Goal: Navigation & Orientation: Find specific page/section

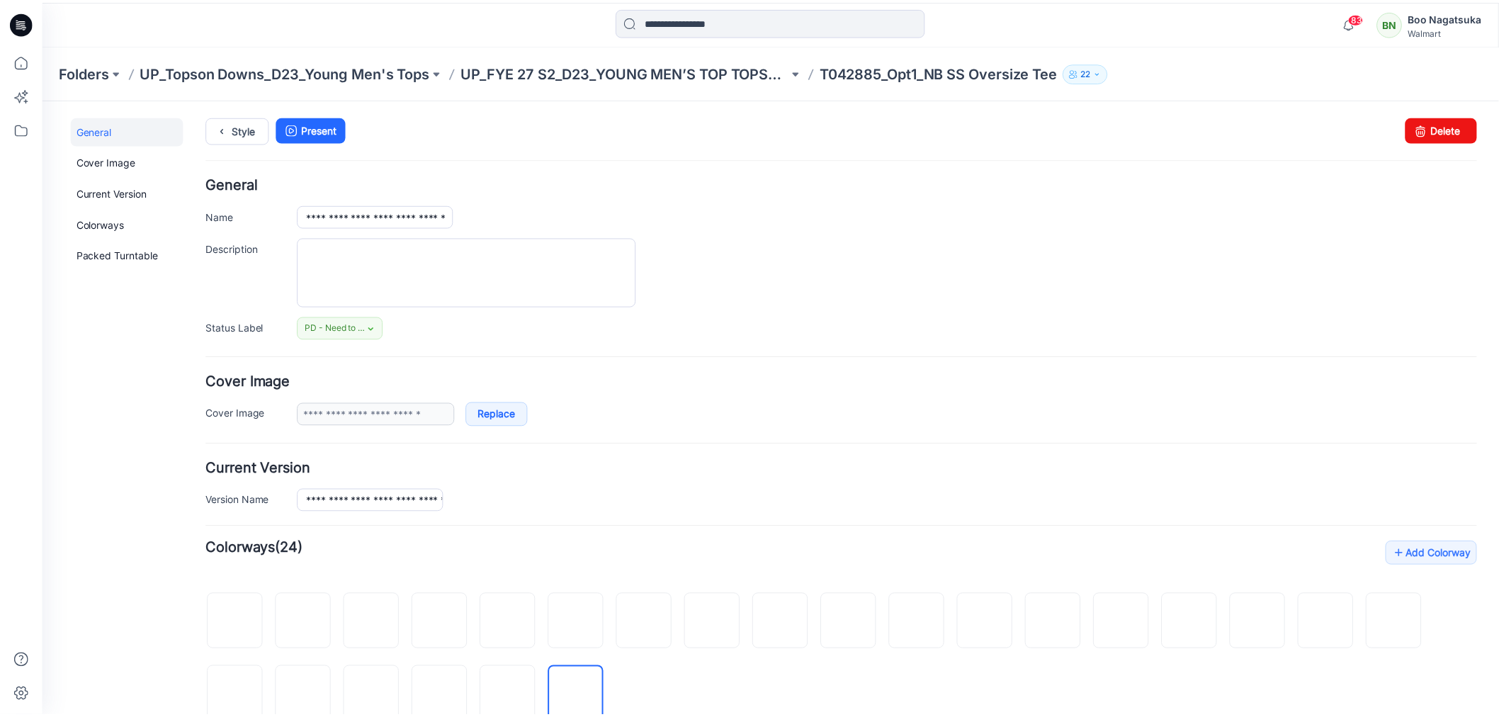
scroll to position [236, 0]
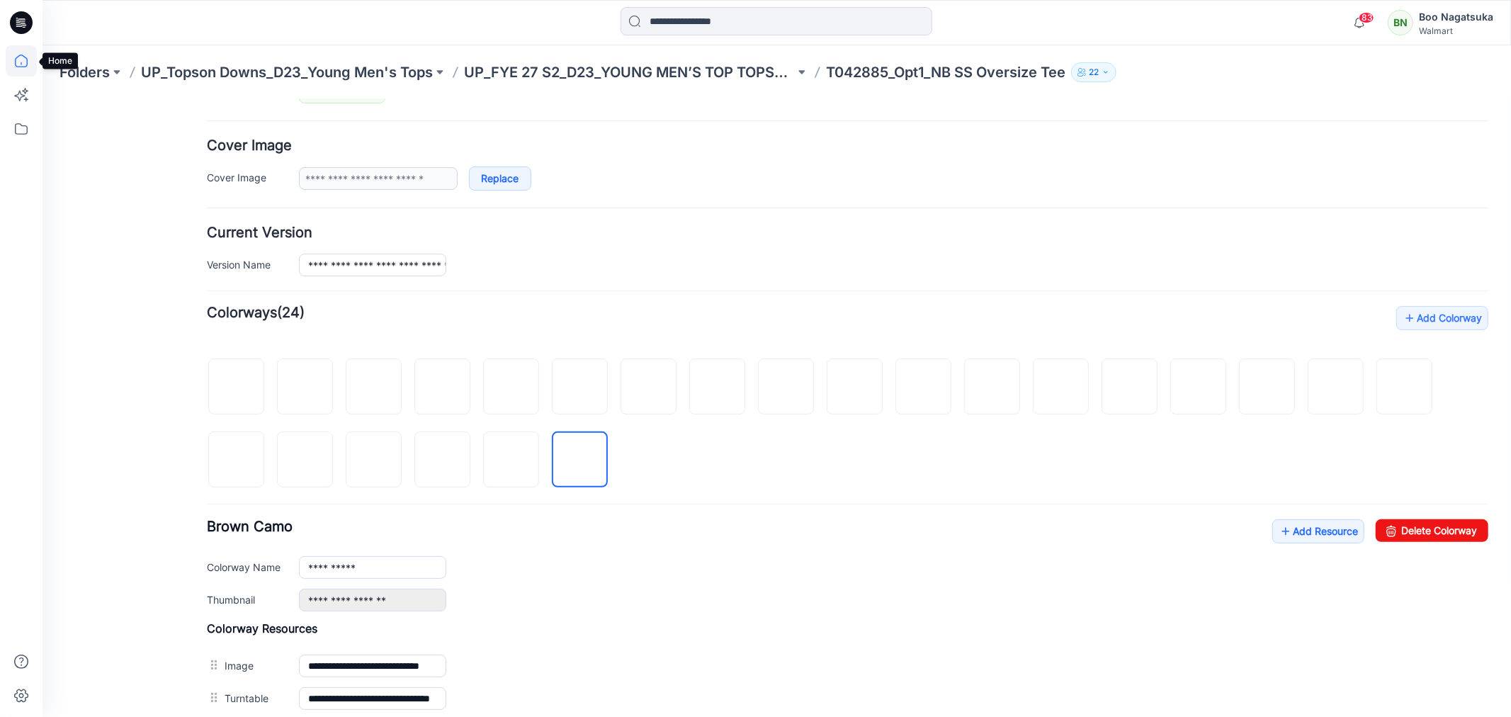
drag, startPoint x: 14, startPoint y: 60, endPoint x: 18, endPoint y: 66, distance: 7.3
click at [16, 62] on icon at bounding box center [21, 60] width 31 height 31
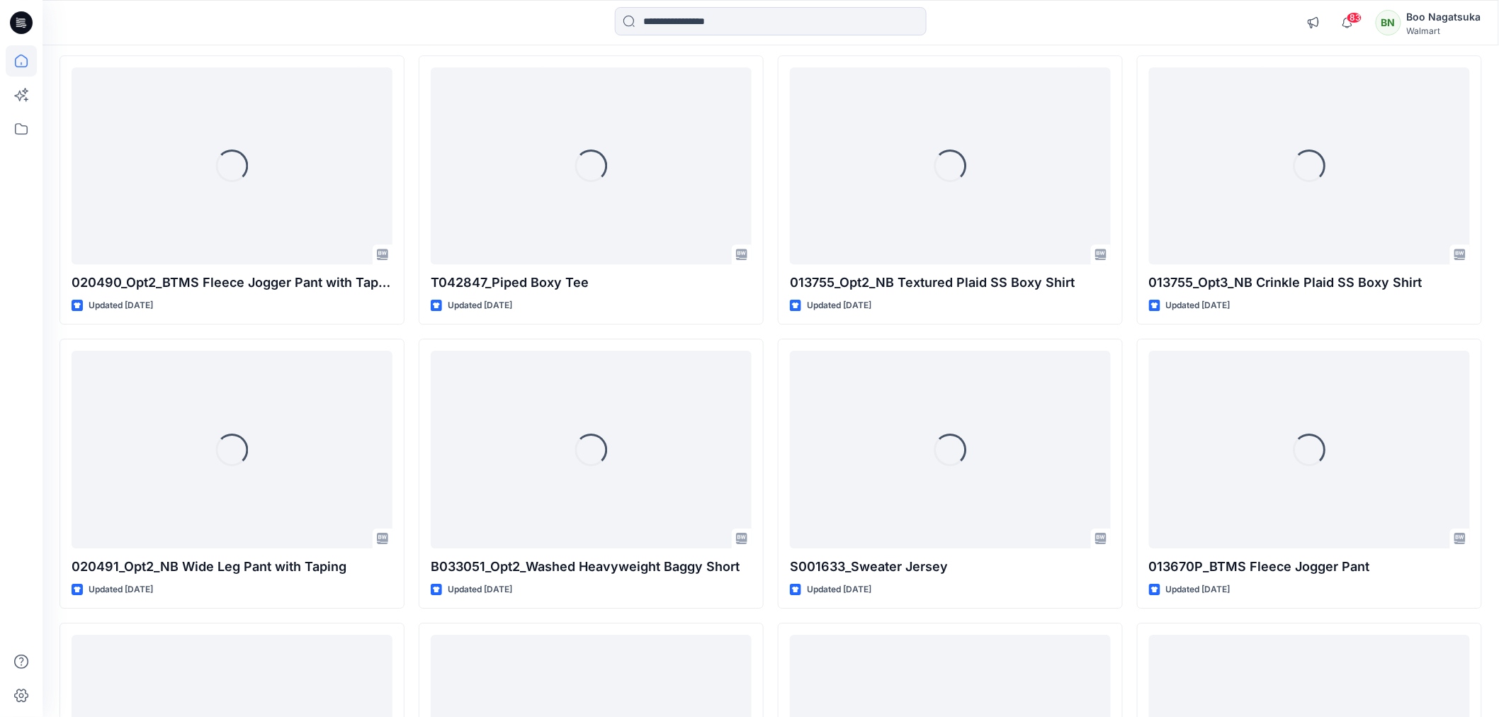
scroll to position [12951, 0]
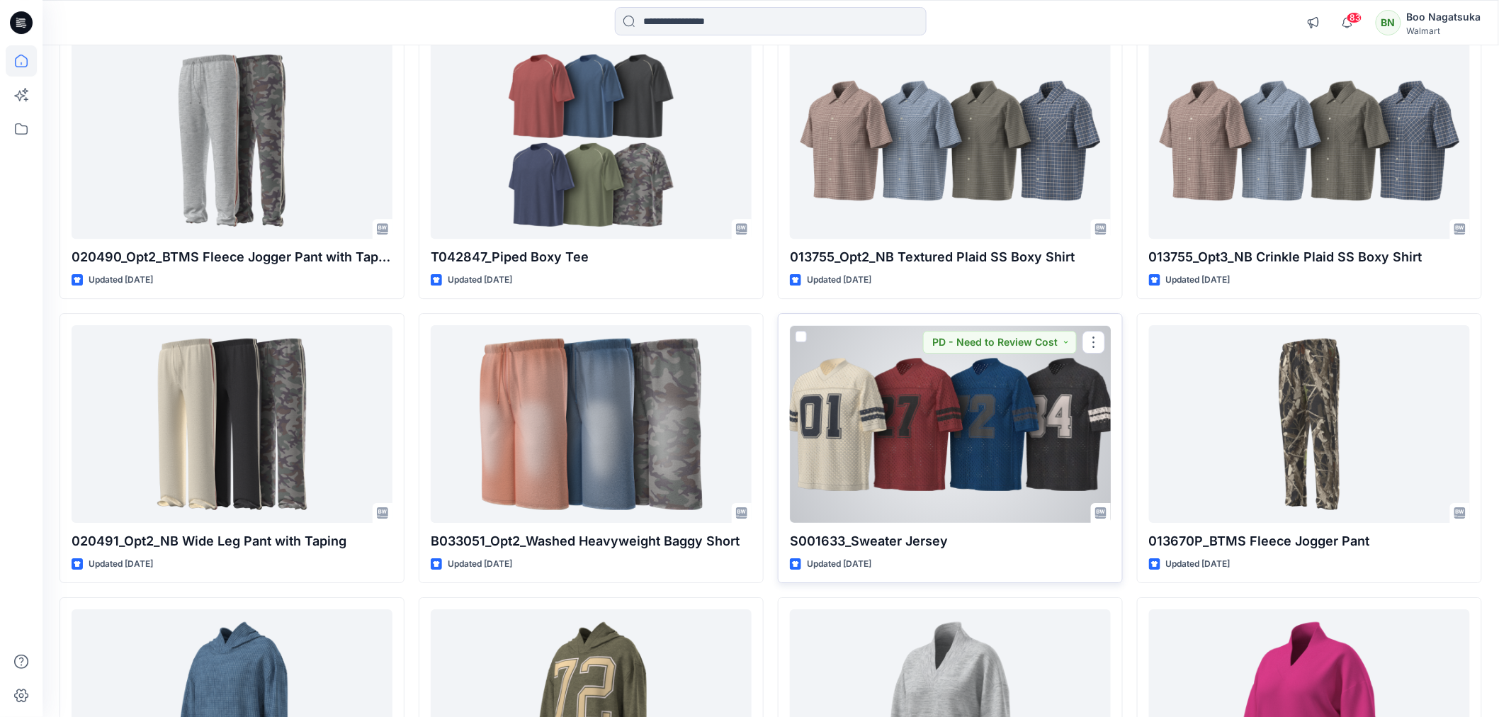
click at [995, 473] on div at bounding box center [950, 423] width 321 height 197
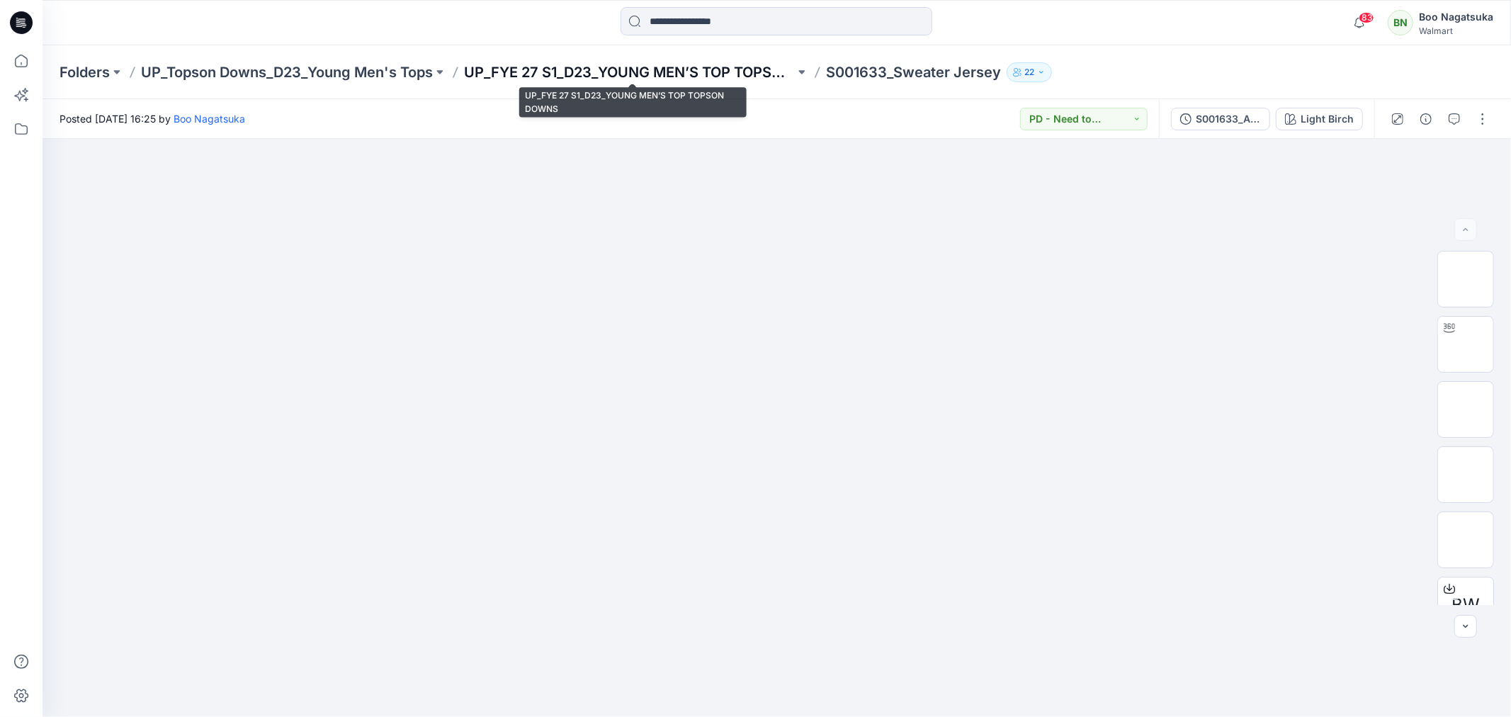
click at [720, 71] on p "UP_FYE 27 S1_D23_YOUNG MEN’S TOP TOPSON DOWNS" at bounding box center [629, 72] width 331 height 20
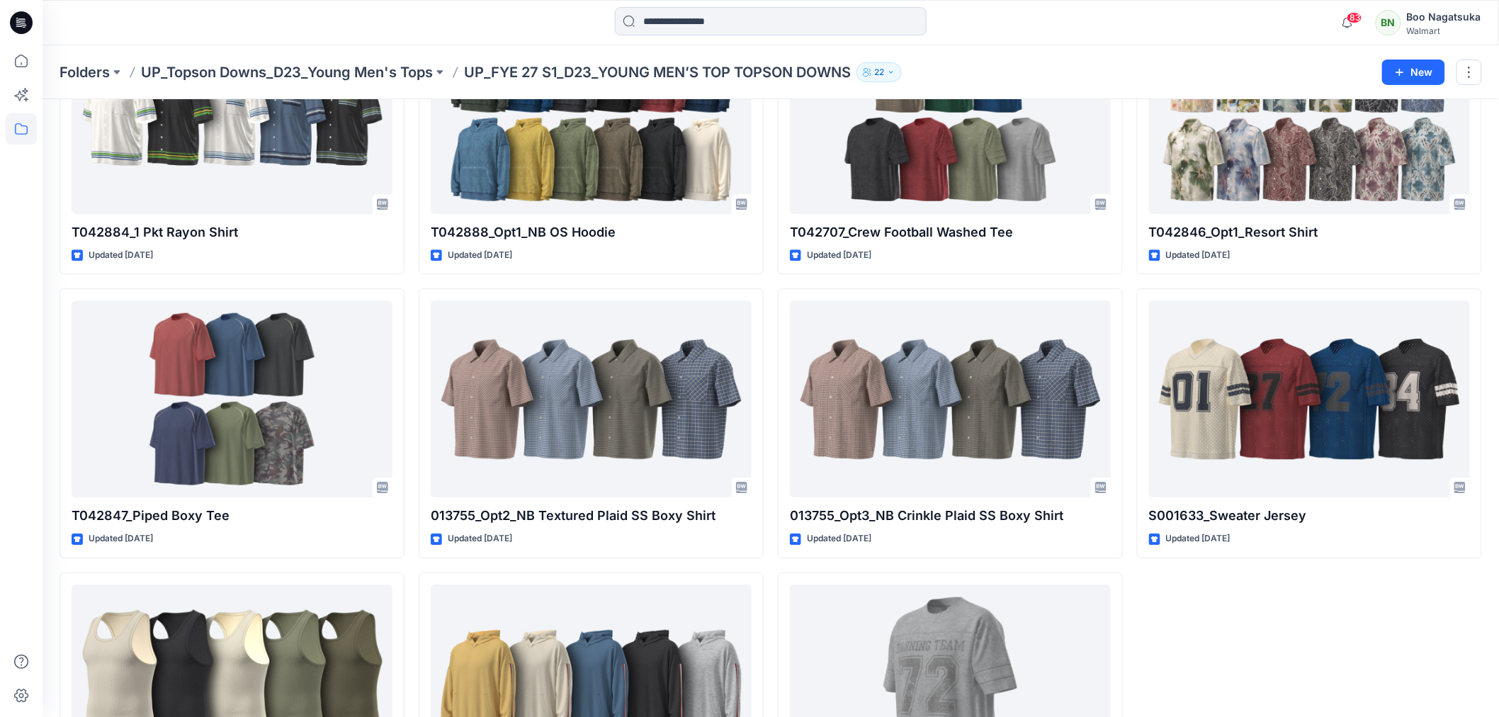
scroll to position [1717, 0]
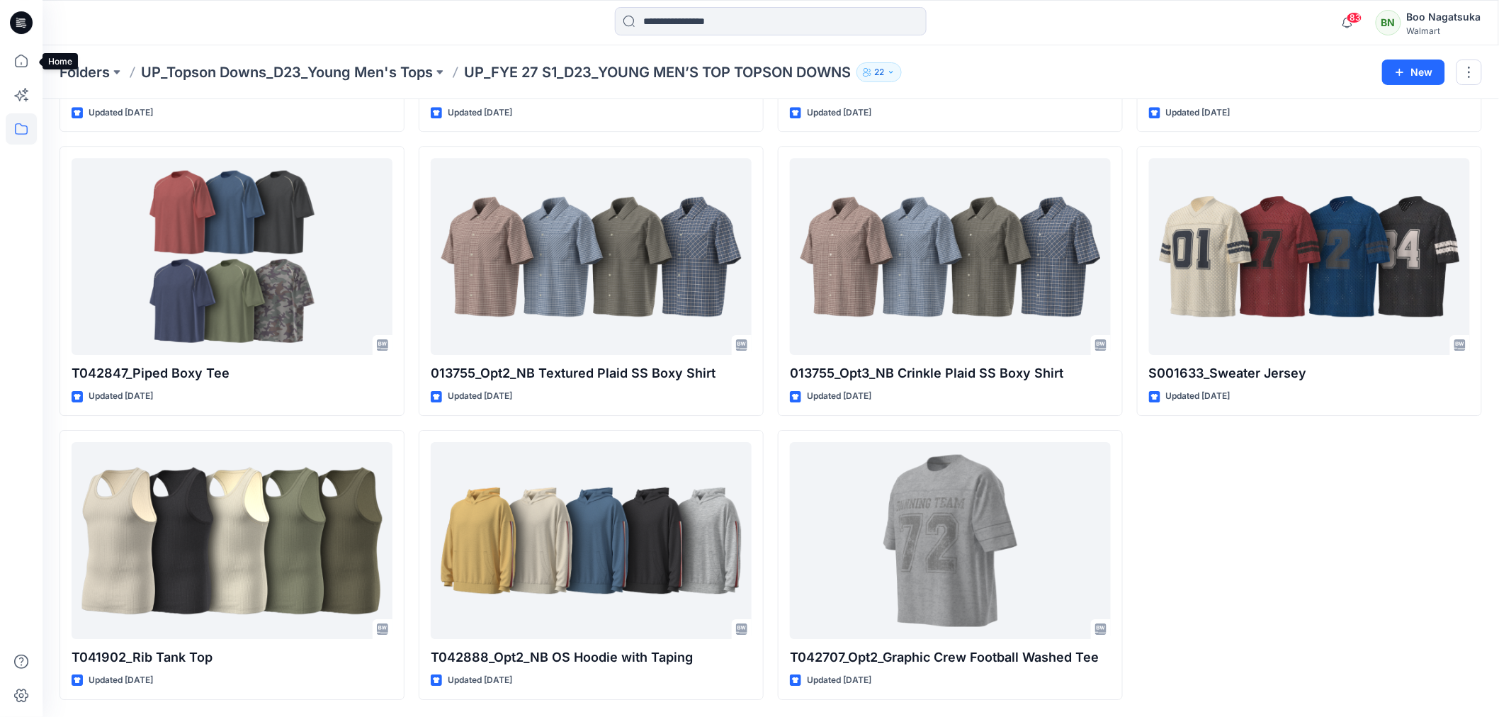
drag, startPoint x: 14, startPoint y: 54, endPoint x: 135, endPoint y: 1, distance: 131.7
click at [16, 55] on icon at bounding box center [21, 60] width 31 height 31
